Goal: Task Accomplishment & Management: Manage account settings

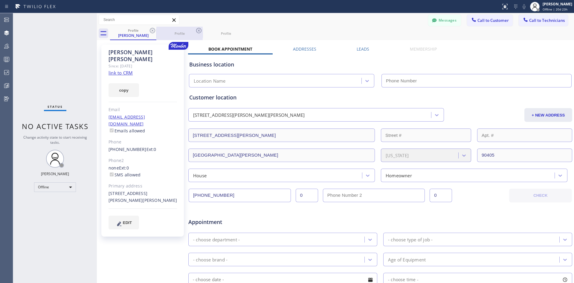
click at [185, 34] on div "Profile" at bounding box center [179, 33] width 45 height 4
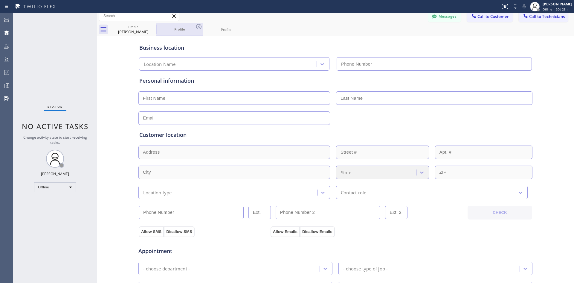
scroll to position [6, 0]
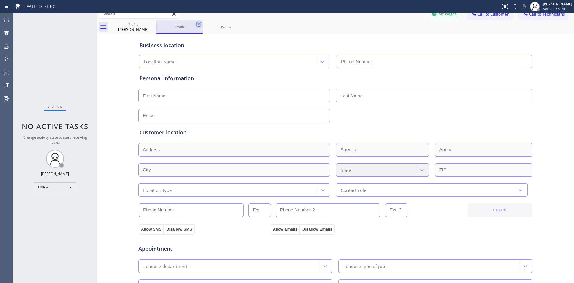
click at [197, 25] on icon at bounding box center [198, 24] width 7 height 7
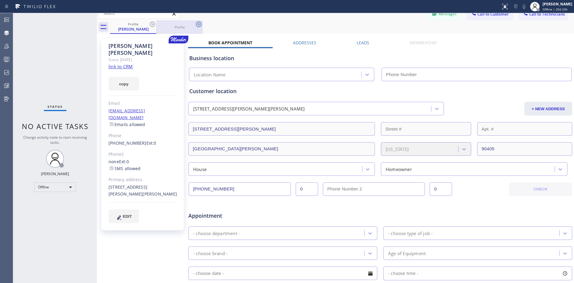
click at [198, 25] on icon at bounding box center [198, 24] width 5 height 5
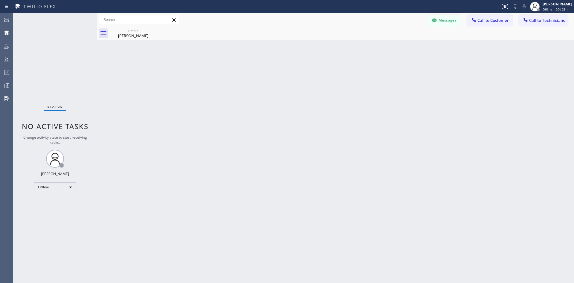
scroll to position [0, 0]
click at [127, 38] on div "Profile [PERSON_NAME]" at bounding box center [133, 33] width 45 height 13
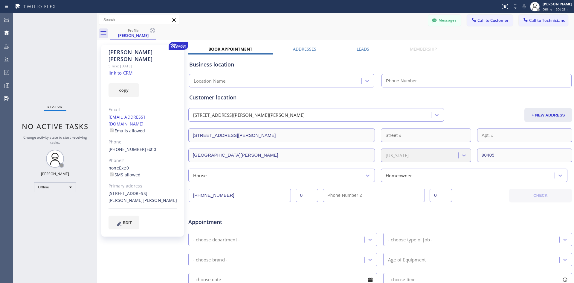
drag, startPoint x: 279, startPoint y: 32, endPoint x: 284, endPoint y: 34, distance: 5.5
click at [279, 32] on div "Profile [PERSON_NAME]" at bounding box center [342, 33] width 464 height 13
click at [299, 51] on div "Addresses" at bounding box center [305, 50] width 64 height 8
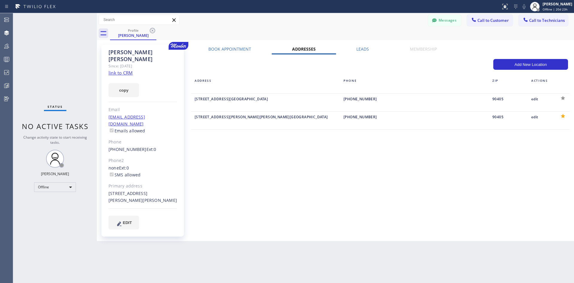
click at [362, 51] on label "Leads" at bounding box center [363, 49] width 13 height 6
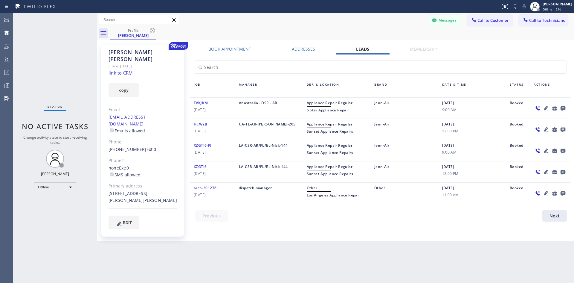
click at [335, 28] on div "Profile [PERSON_NAME]" at bounding box center [342, 33] width 464 height 13
